Goal: Information Seeking & Learning: Understand process/instructions

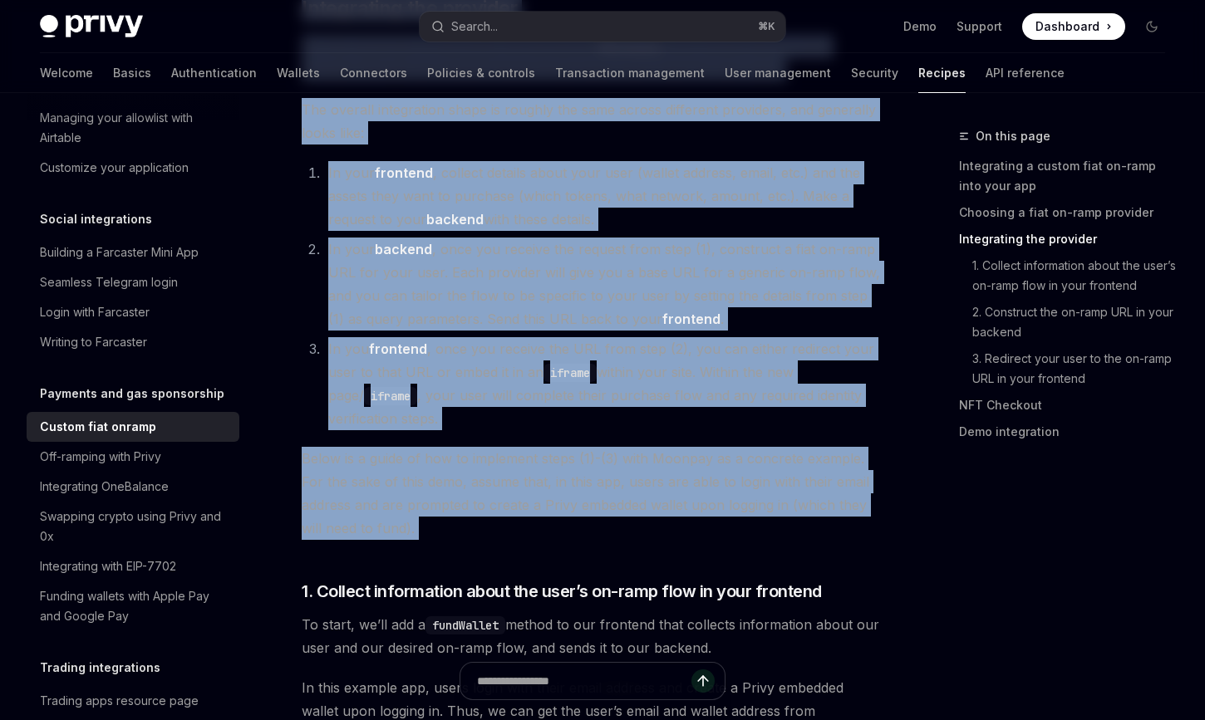
drag, startPoint x: 307, startPoint y: 165, endPoint x: 404, endPoint y: 518, distance: 366.2
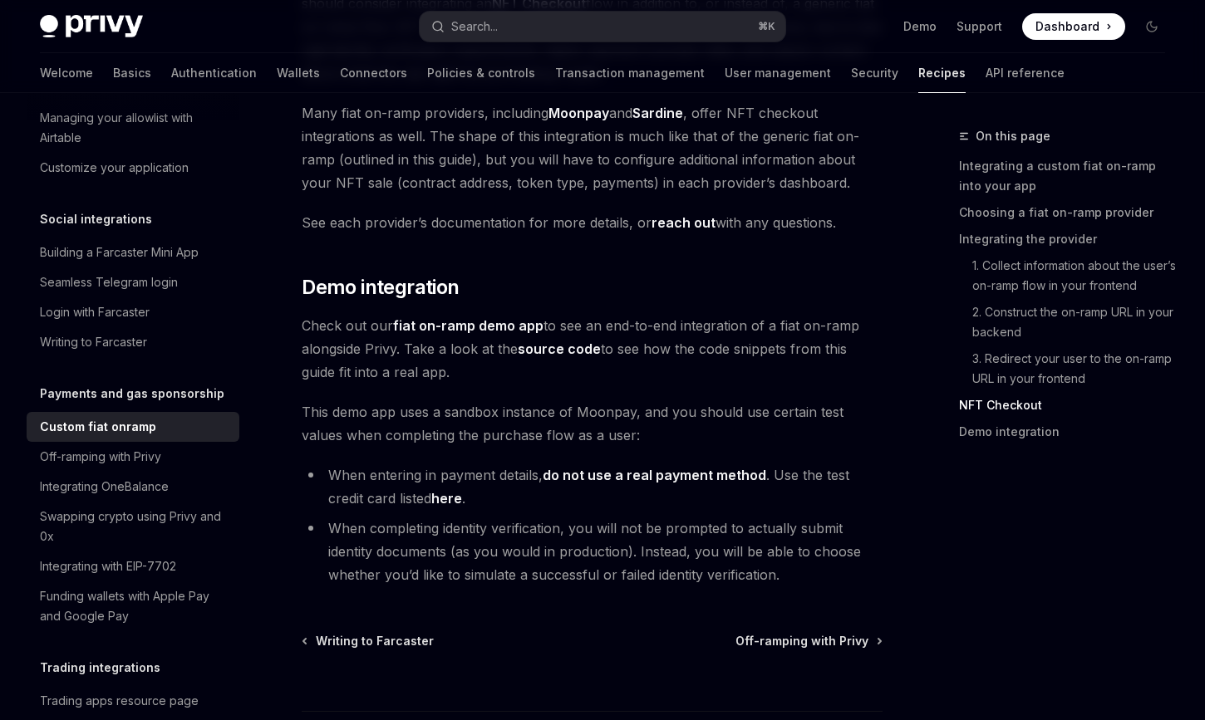
scroll to position [6165, 0]
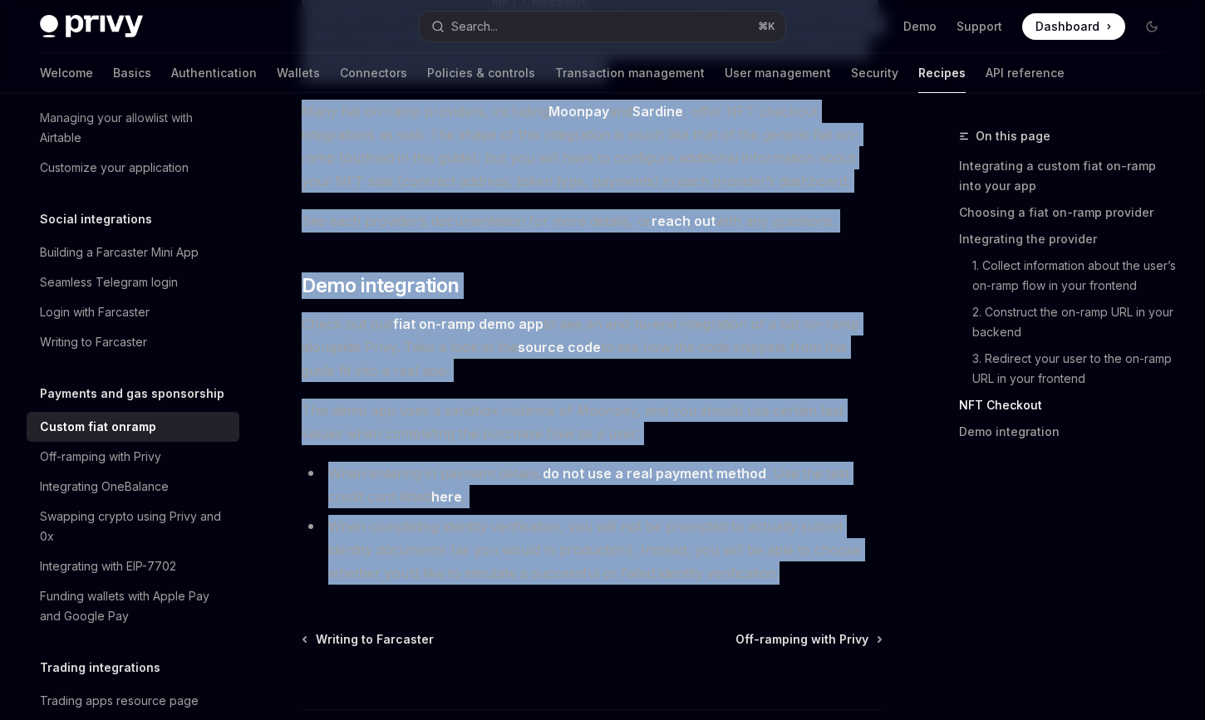
click at [819, 515] on li "When completing identity verification, you will not be prompted to actually sub…" at bounding box center [592, 550] width 581 height 70
copy div "Loremi dolo sitame ConsEC Adip el SeddOEI TempOR Inci ut LaboREE ​ Doloremagna …"
click at [570, 339] on link "source code" at bounding box center [559, 347] width 83 height 17
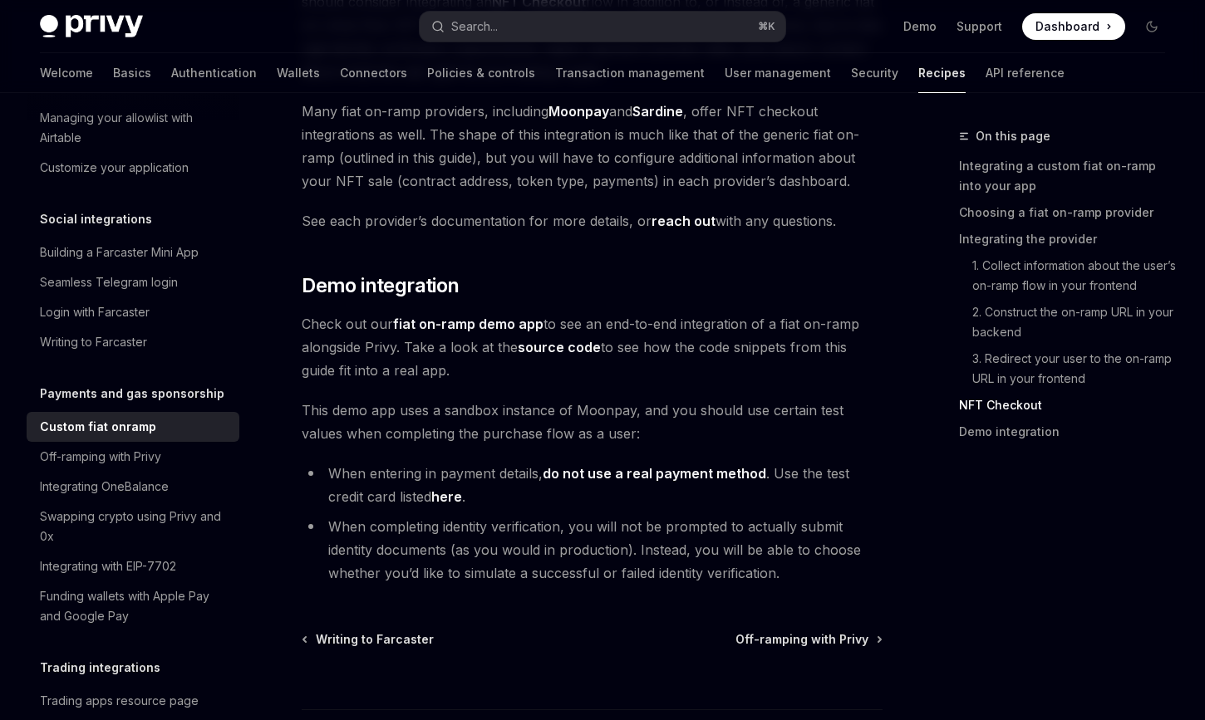
click at [710, 312] on span "Check out our fiat on-ramp demo app to see an end-to-end integration of a fiat …" at bounding box center [592, 347] width 581 height 70
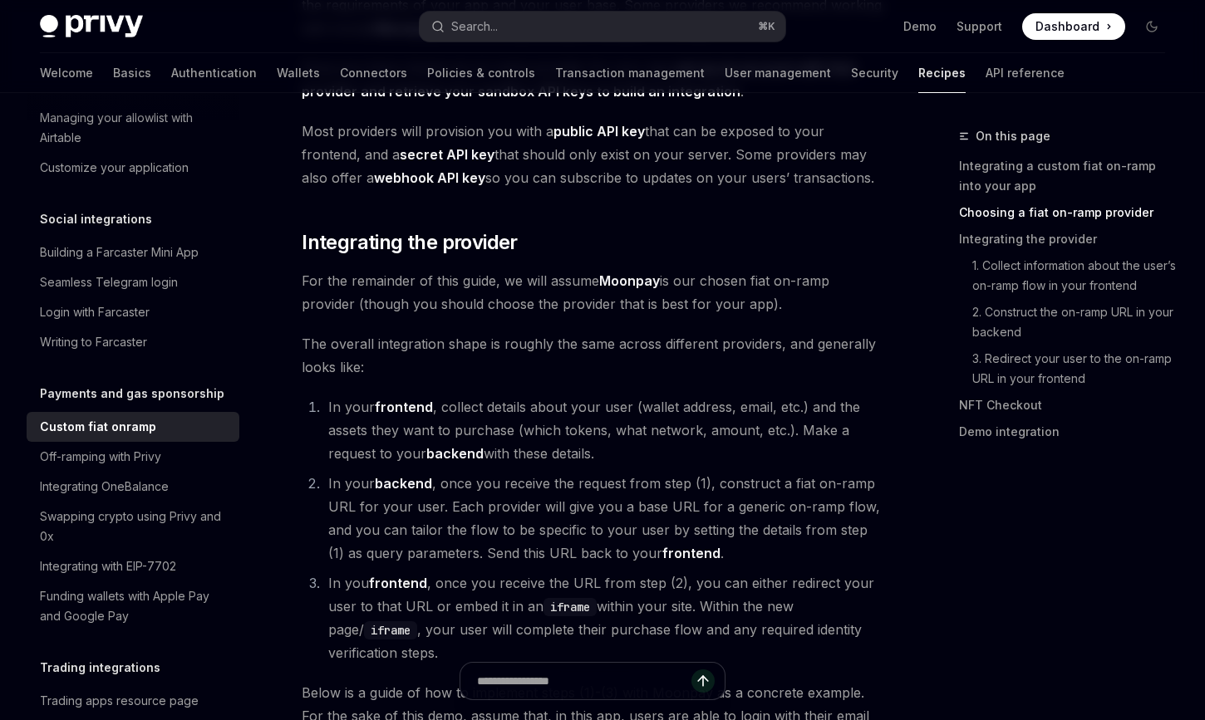
scroll to position [993, 0]
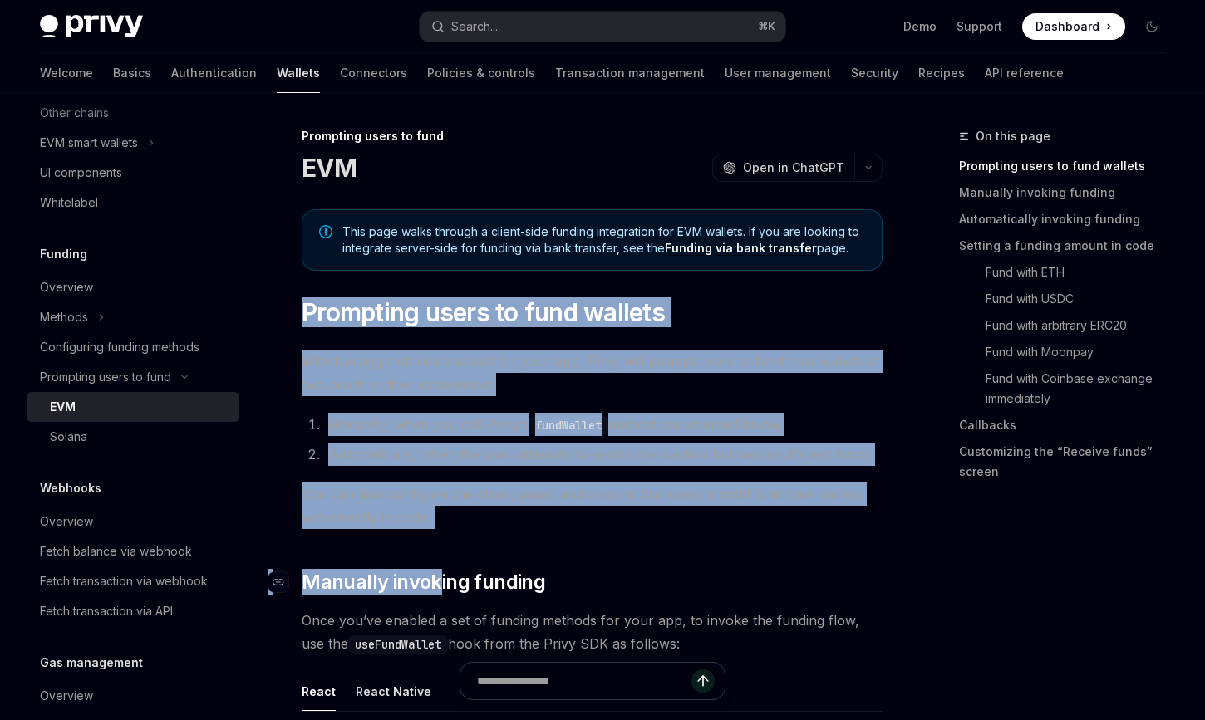
drag, startPoint x: 304, startPoint y: 304, endPoint x: 435, endPoint y: 581, distance: 305.9
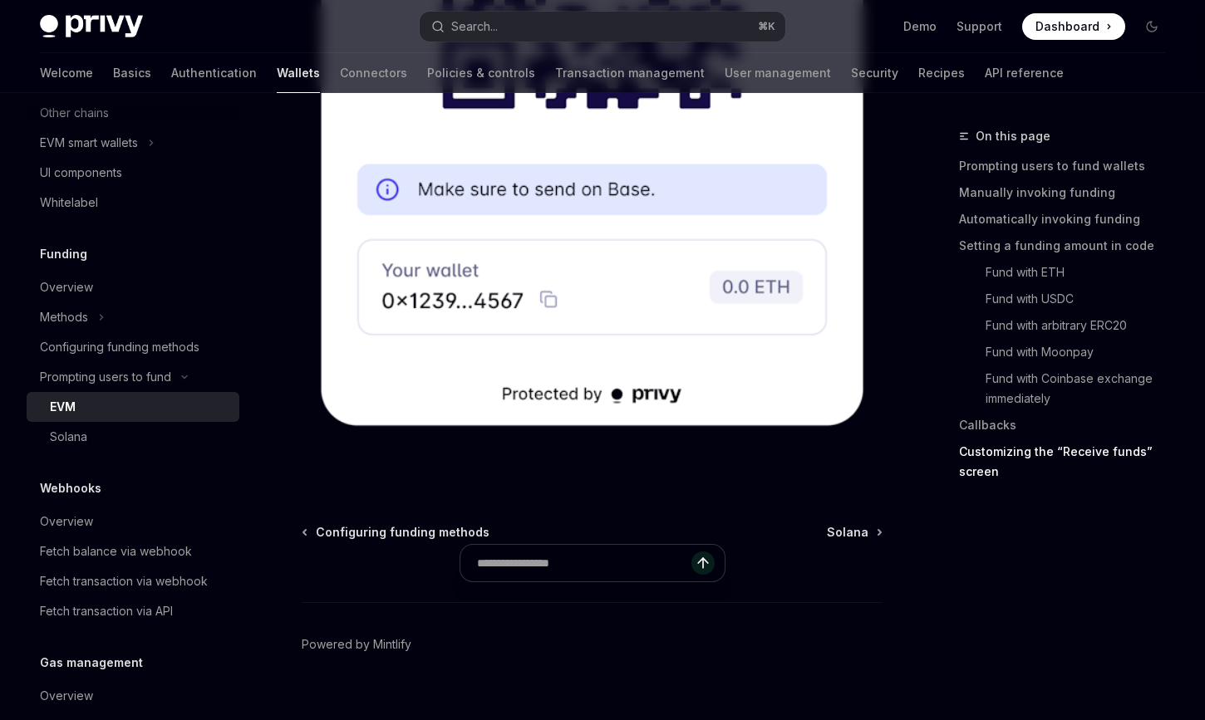
scroll to position [5514, 0]
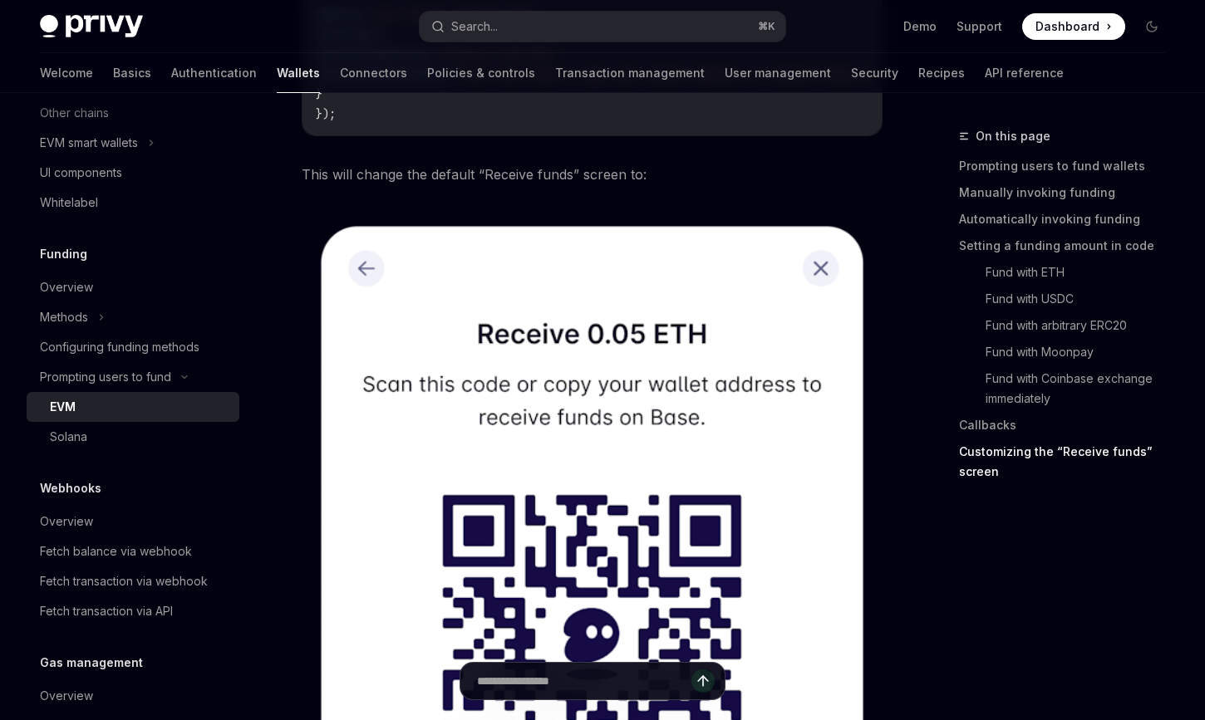
scroll to position [4767, 0]
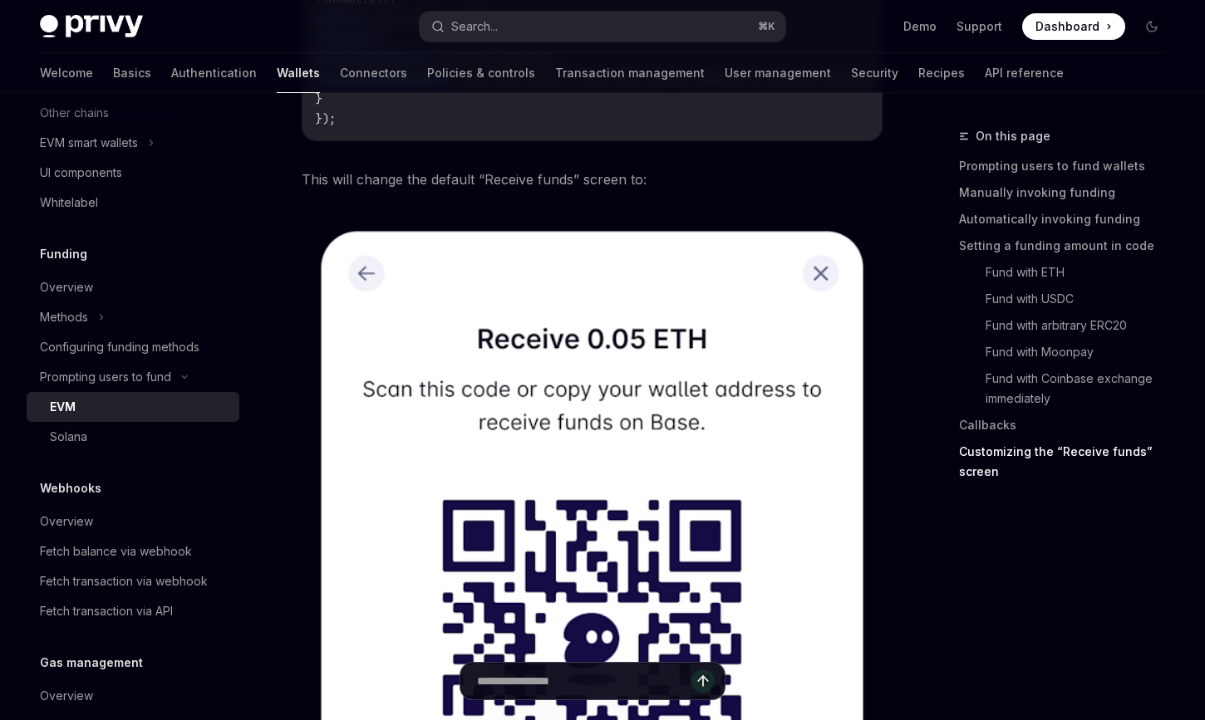
click at [693, 191] on span "This will change the default “Receive funds” screen to:" at bounding box center [592, 179] width 581 height 23
